Goal: Task Accomplishment & Management: Use online tool/utility

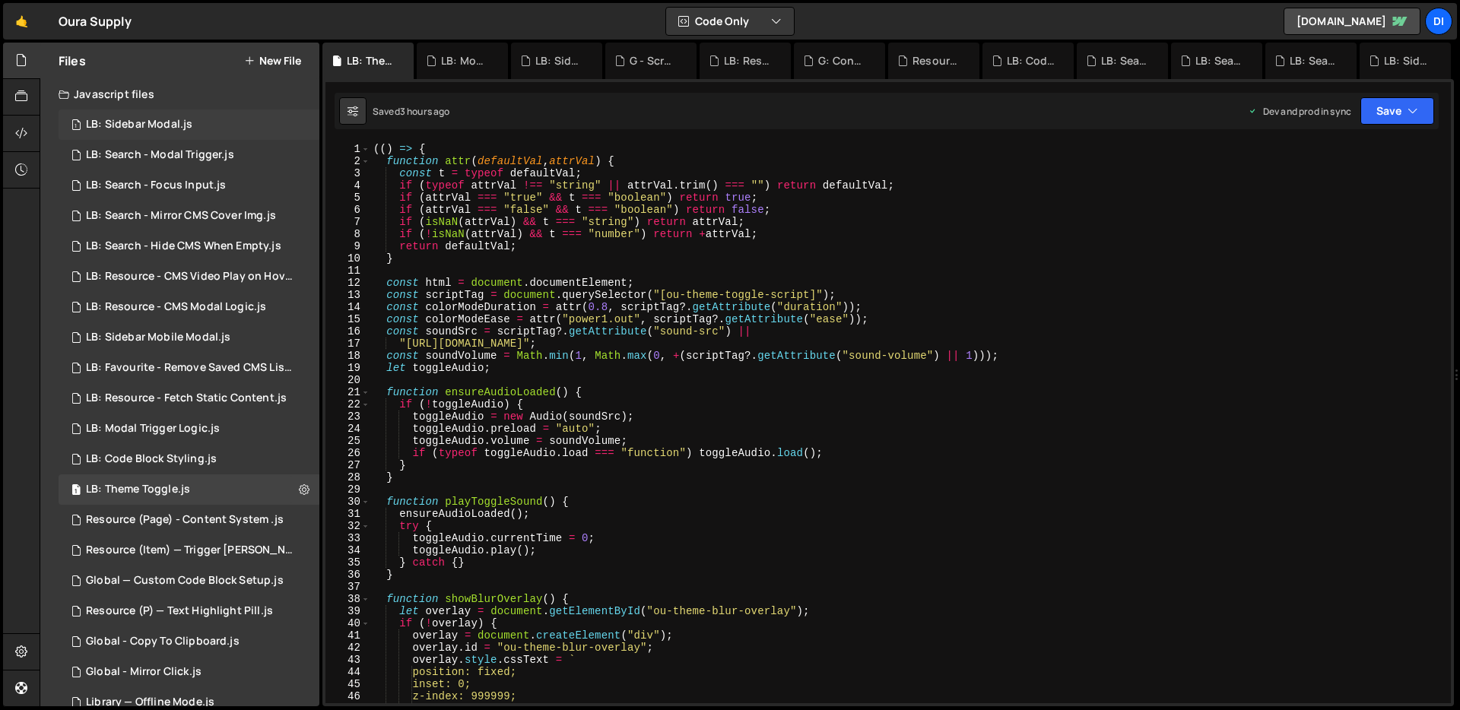
click at [149, 132] on div "1 LB: Sidebar Modal.js 0" at bounding box center [189, 125] width 261 height 30
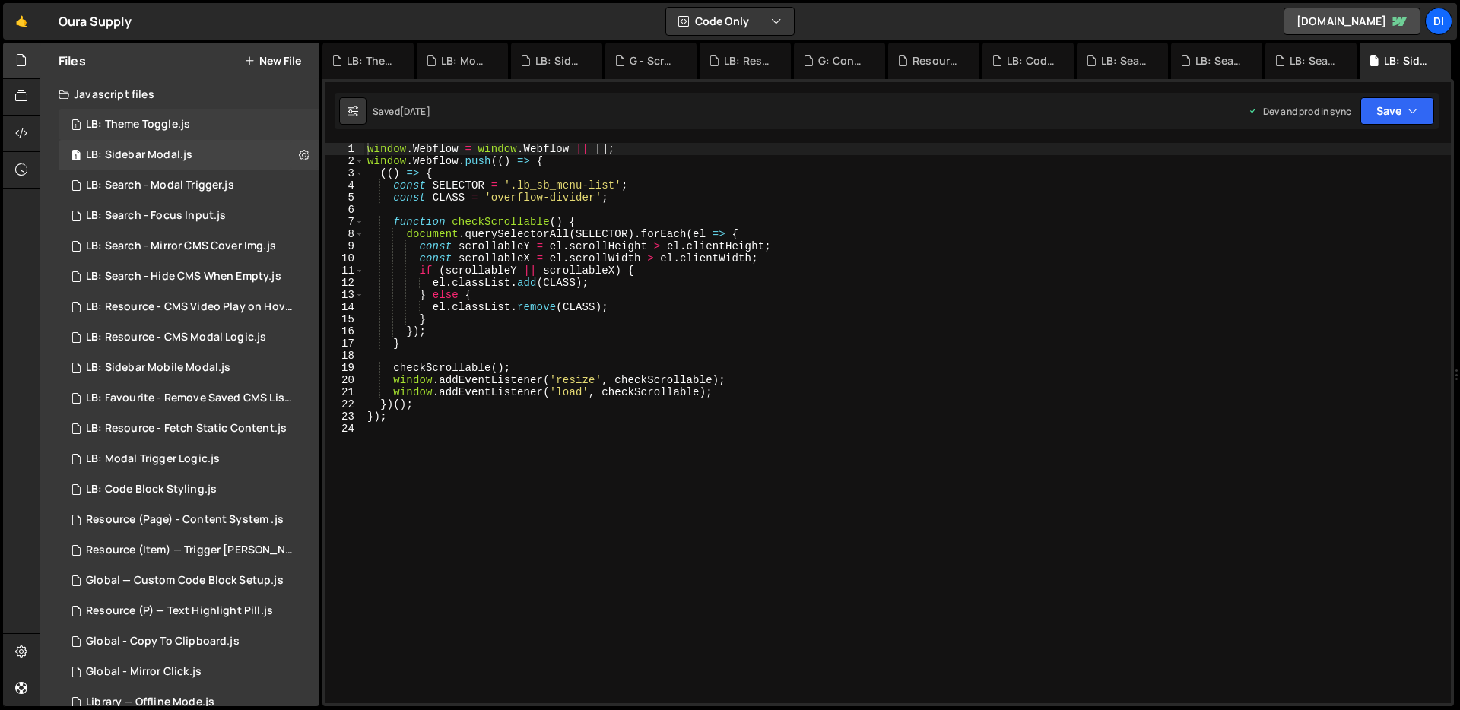
click at [211, 122] on div "1 LB: Theme Toggle.js 0" at bounding box center [189, 125] width 261 height 30
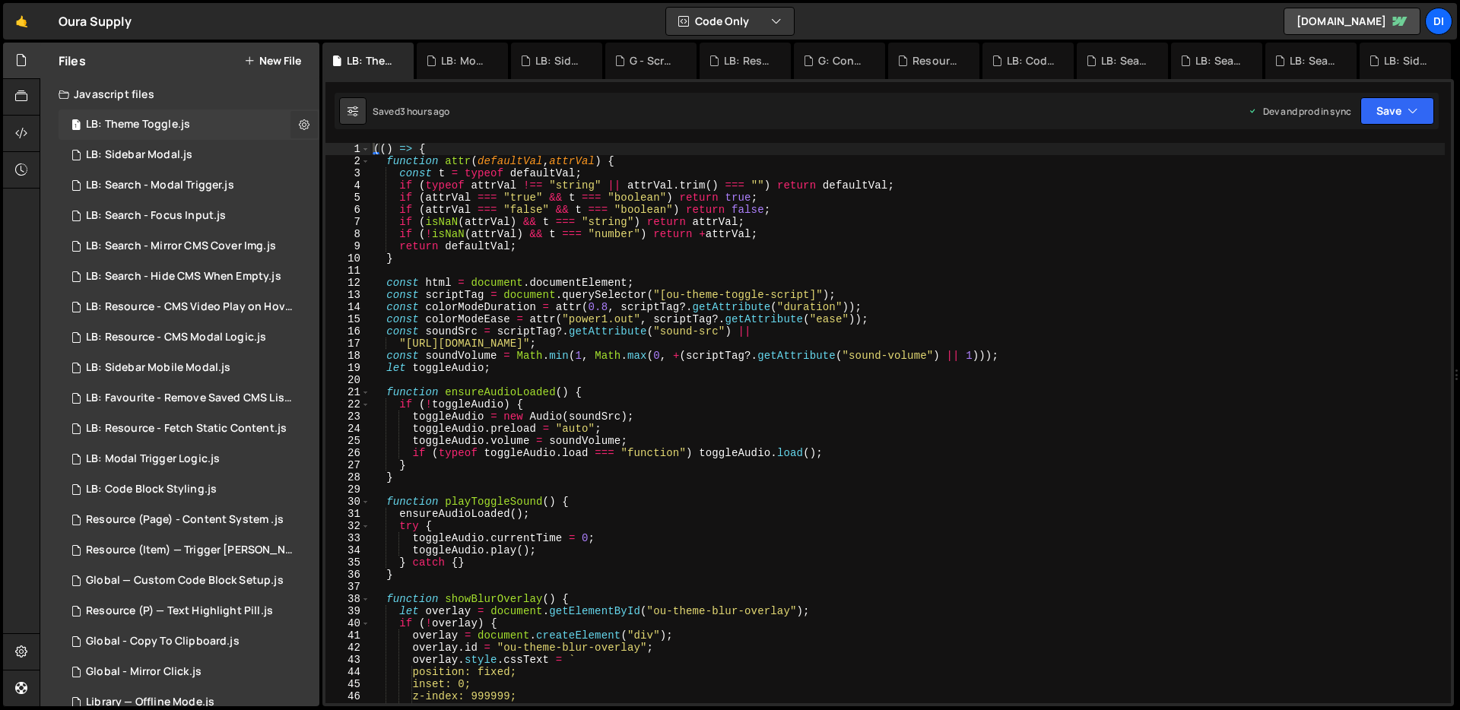
click at [299, 129] on icon at bounding box center [304, 124] width 11 height 14
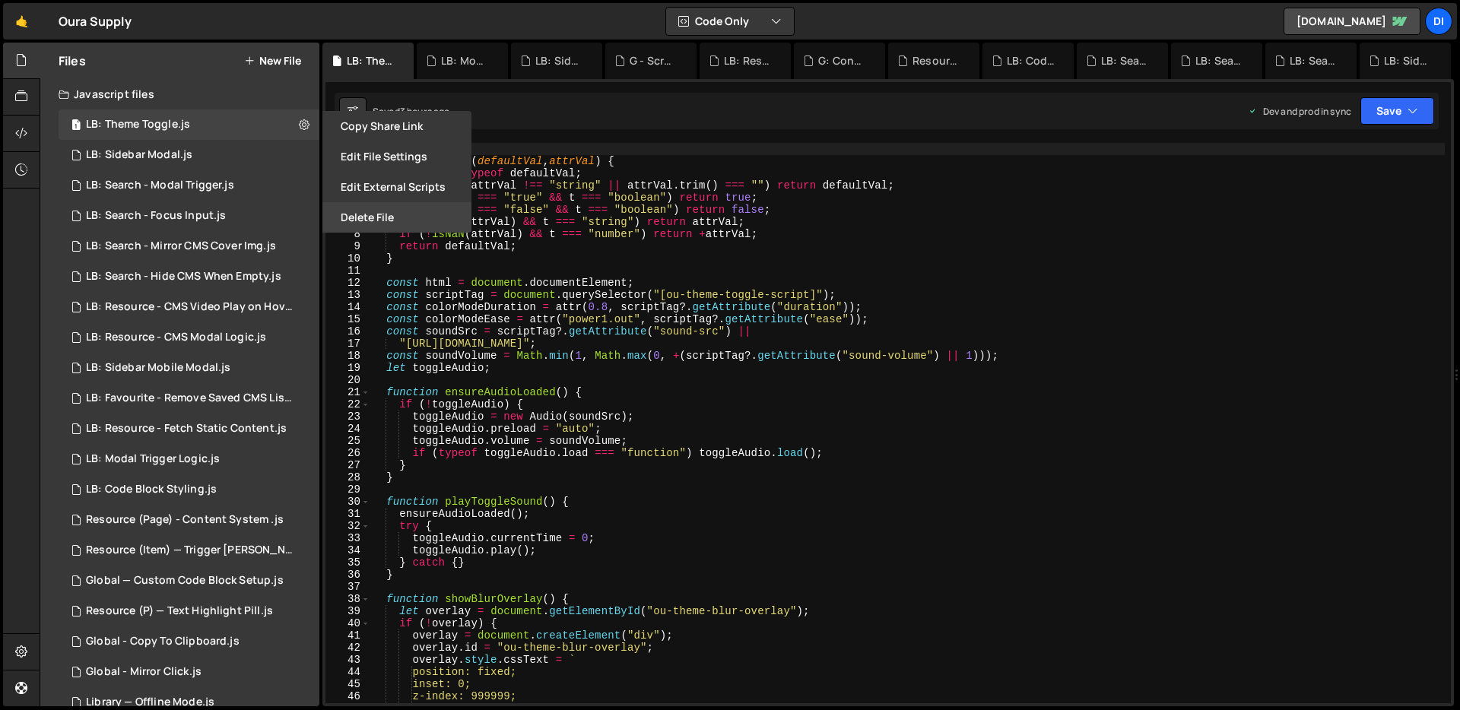
click at [397, 223] on button "Delete File" at bounding box center [396, 217] width 149 height 30
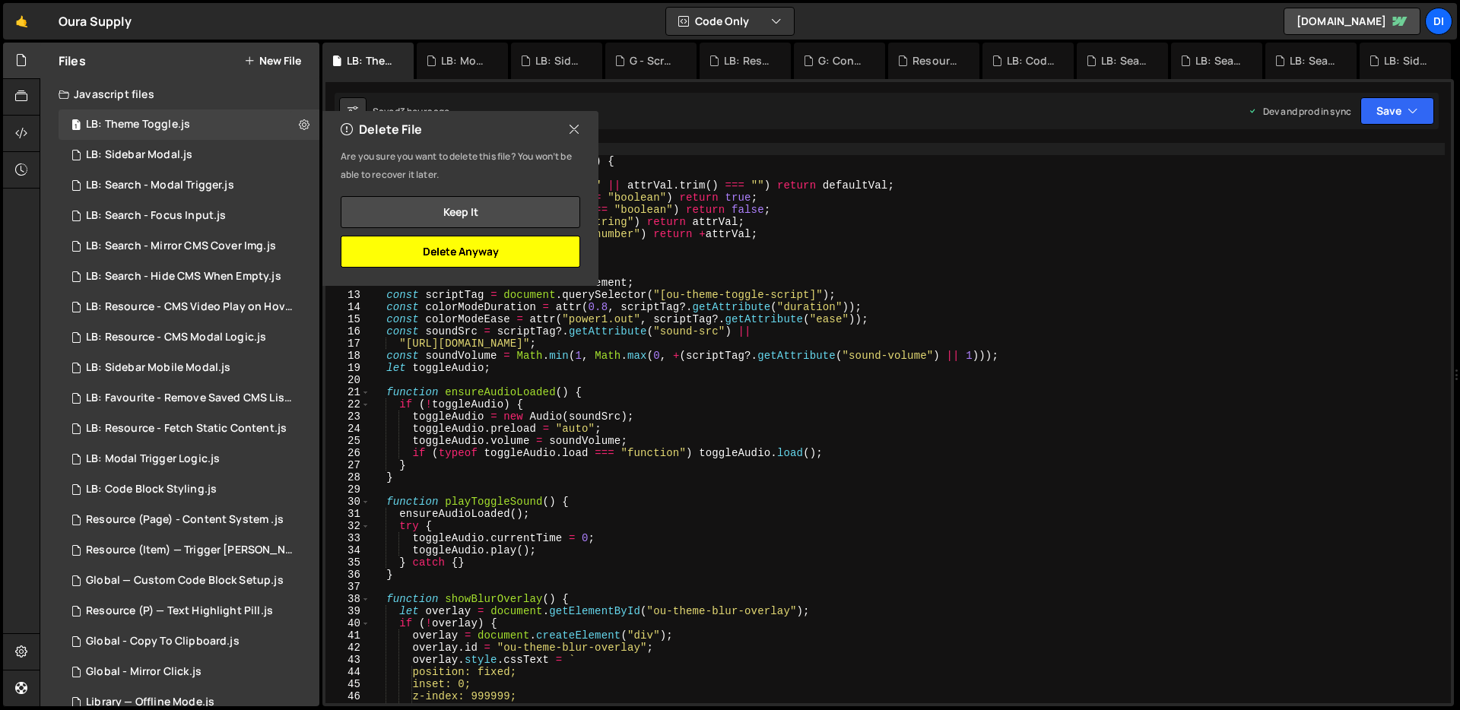
click at [470, 254] on button "Delete Anyway" at bounding box center [461, 252] width 240 height 32
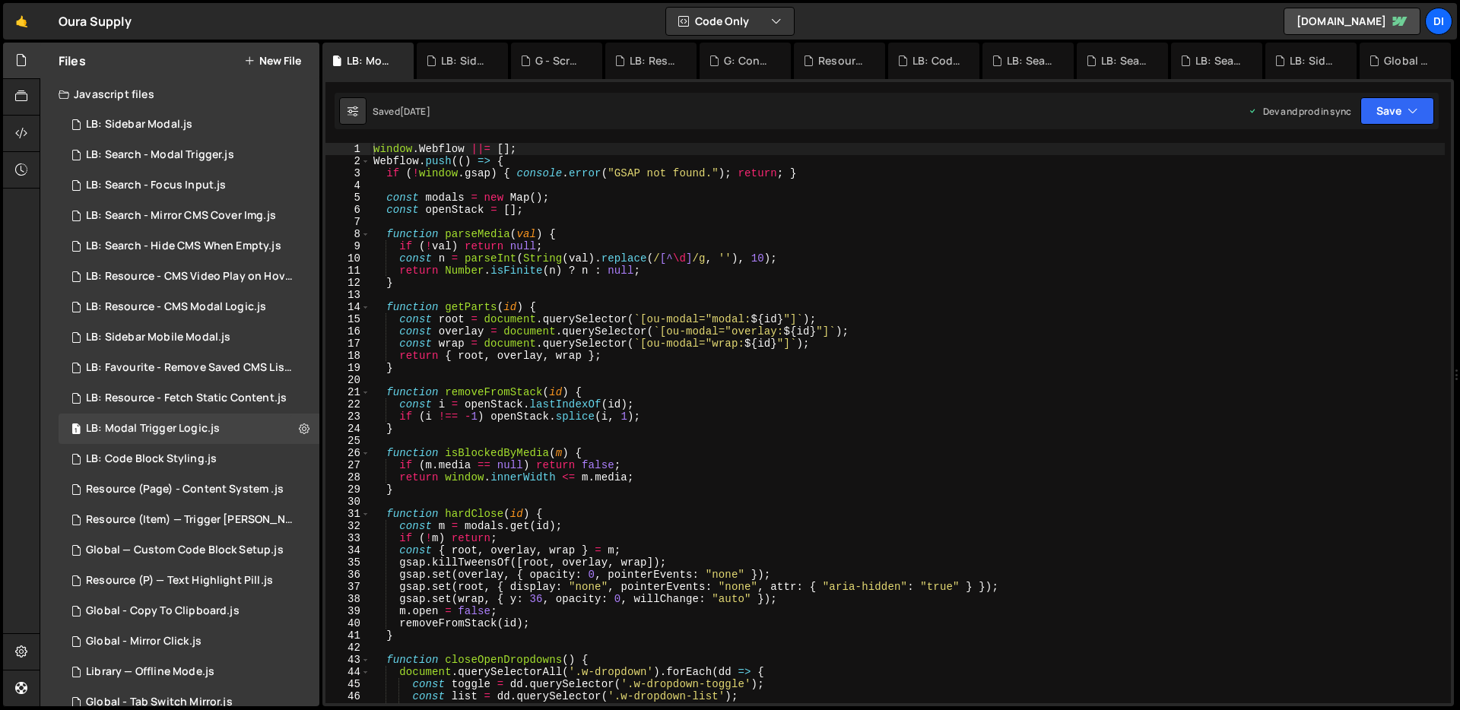
type textarea "if (!val) return null;"
click at [577, 247] on div "window . Webflow ||= [ ] ; Webflow . push (( ) => { if ( ! window . gsap ) { co…" at bounding box center [907, 435] width 1075 height 585
click at [110, 115] on div "1 LB: Sidebar Modal.js 0" at bounding box center [189, 125] width 261 height 30
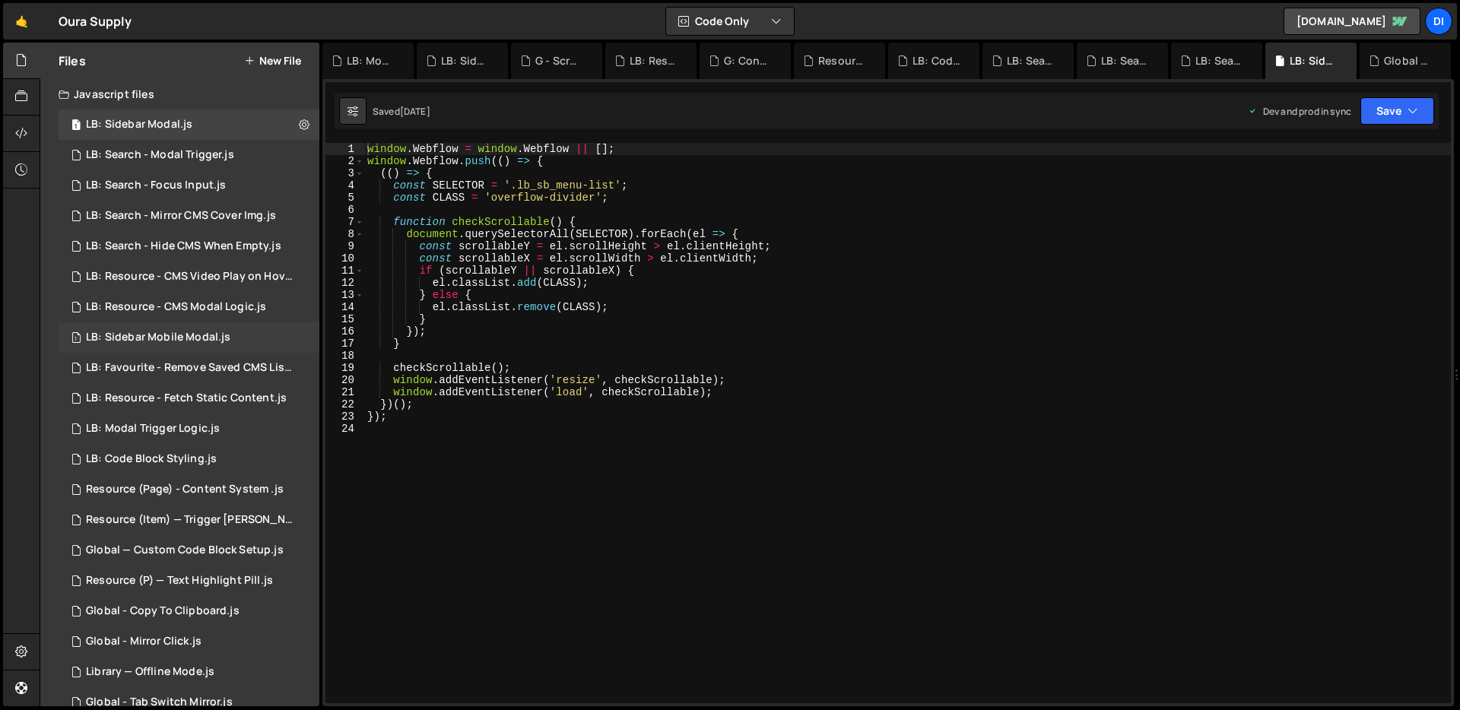
click at [211, 339] on div "LB: Sidebar Mobile Modal.js" at bounding box center [158, 338] width 144 height 14
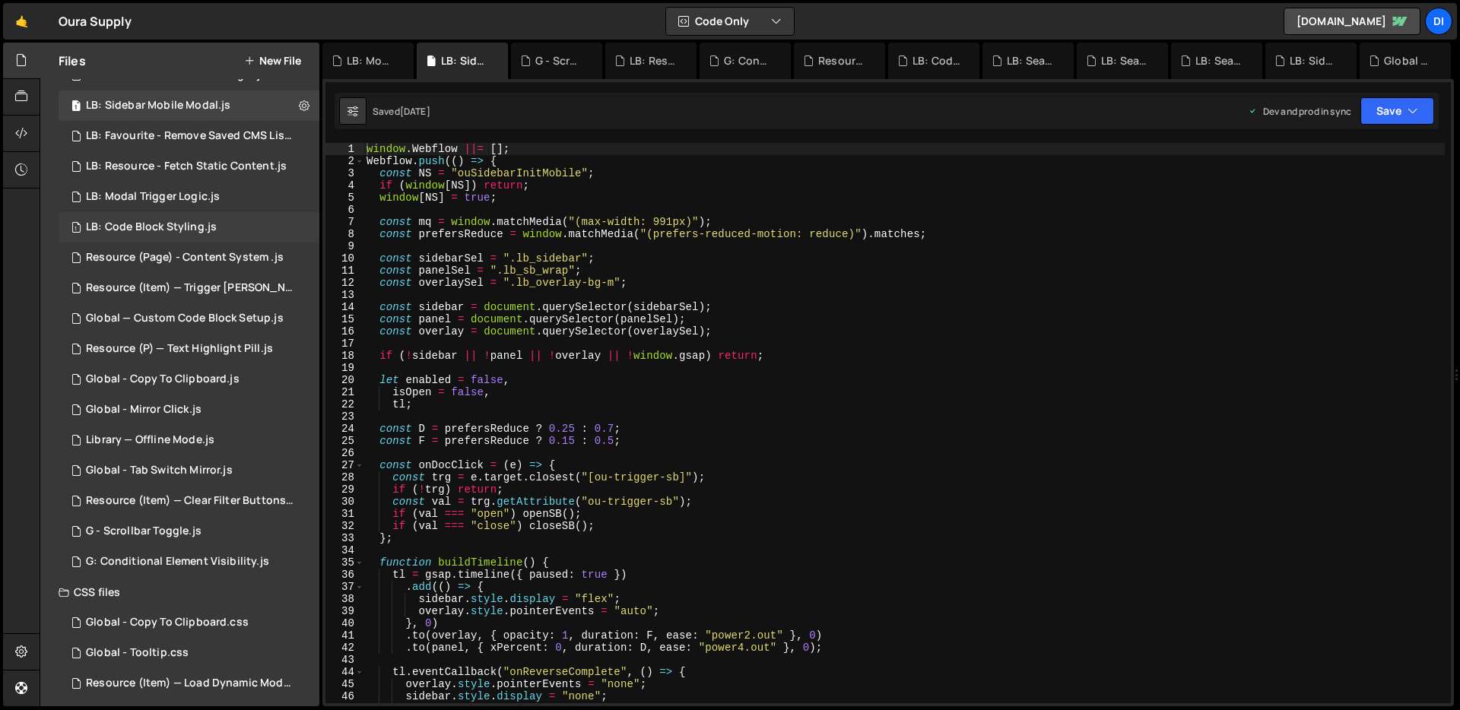
scroll to position [240, 0]
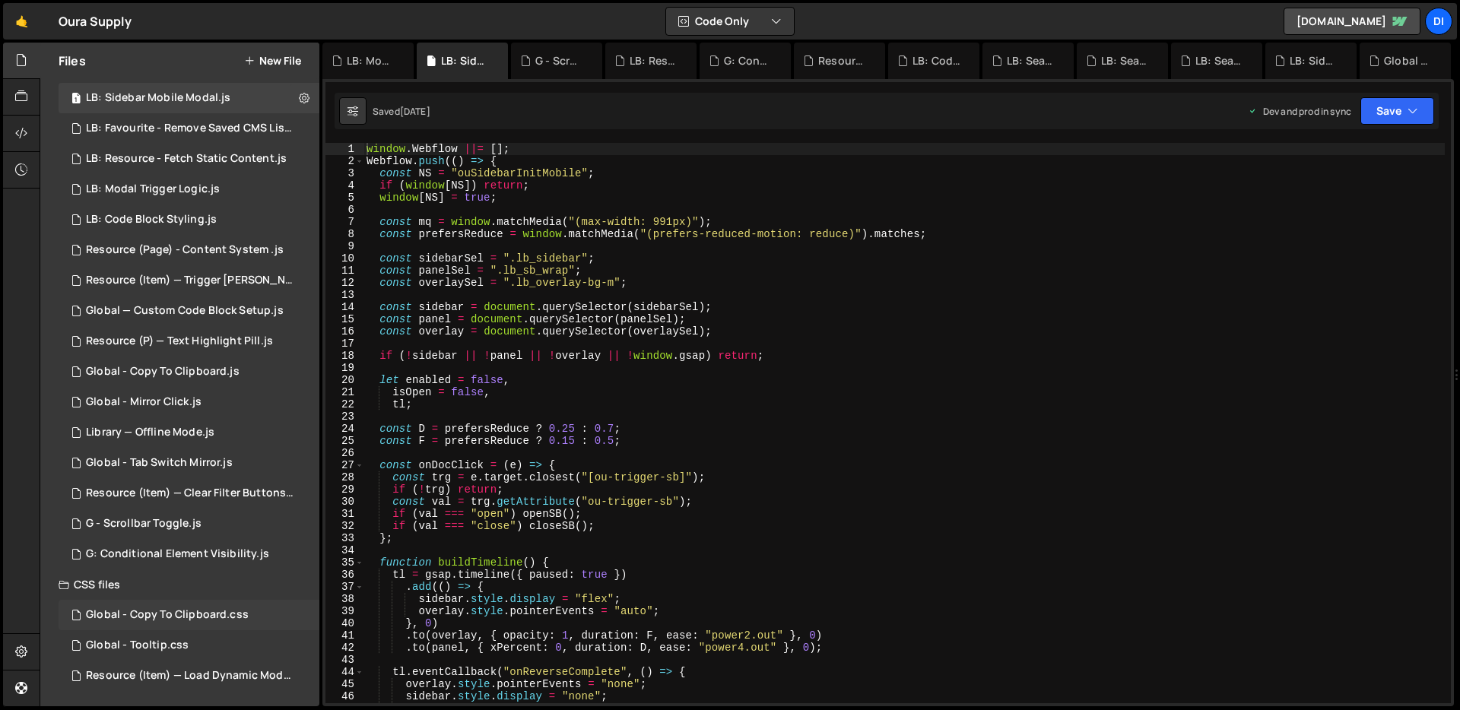
click at [208, 611] on div "Global - Copy To Clipboard.css" at bounding box center [167, 615] width 163 height 14
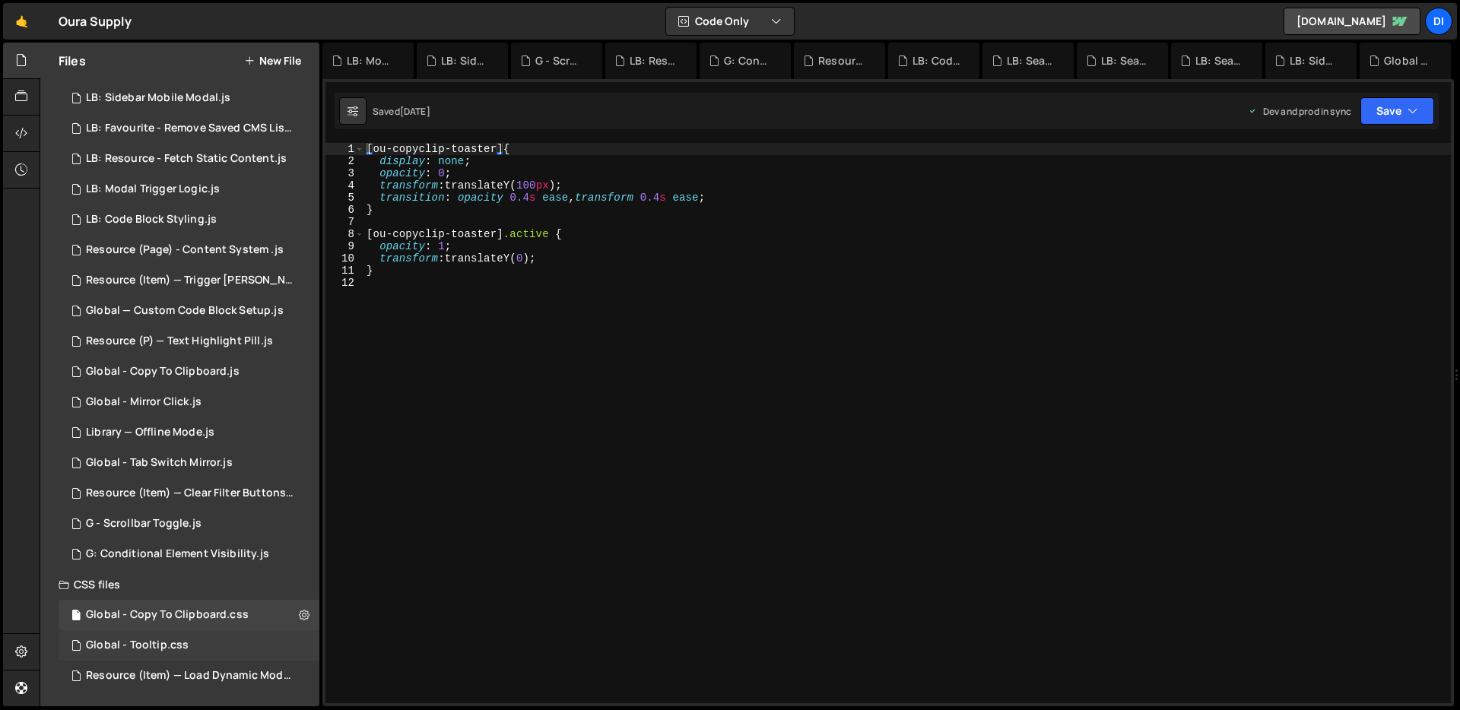
click at [206, 640] on div "Global - Tooltip.css 0" at bounding box center [189, 645] width 261 height 30
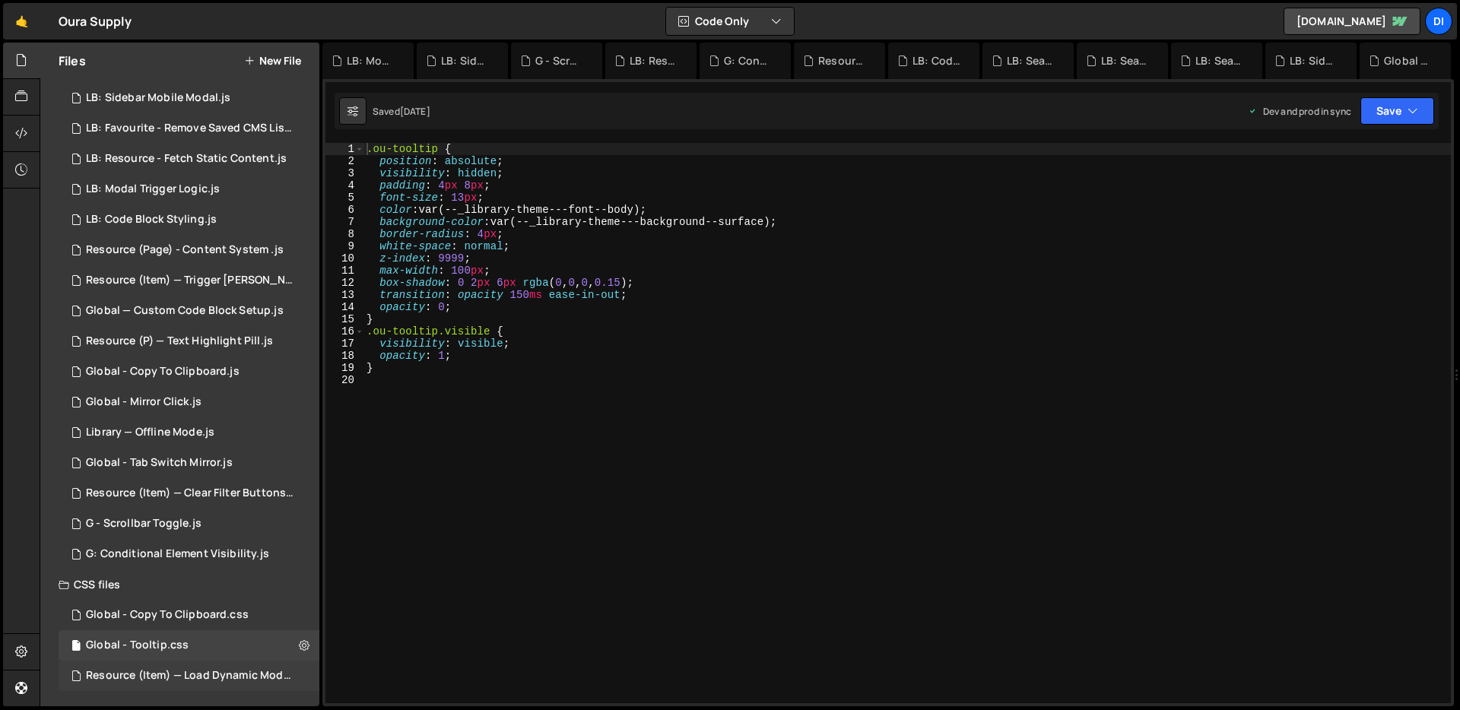
click at [203, 675] on div "Resource (Item) — Load Dynamic Modal (AJAX).css" at bounding box center [191, 676] width 210 height 14
